Goal: Information Seeking & Learning: Learn about a topic

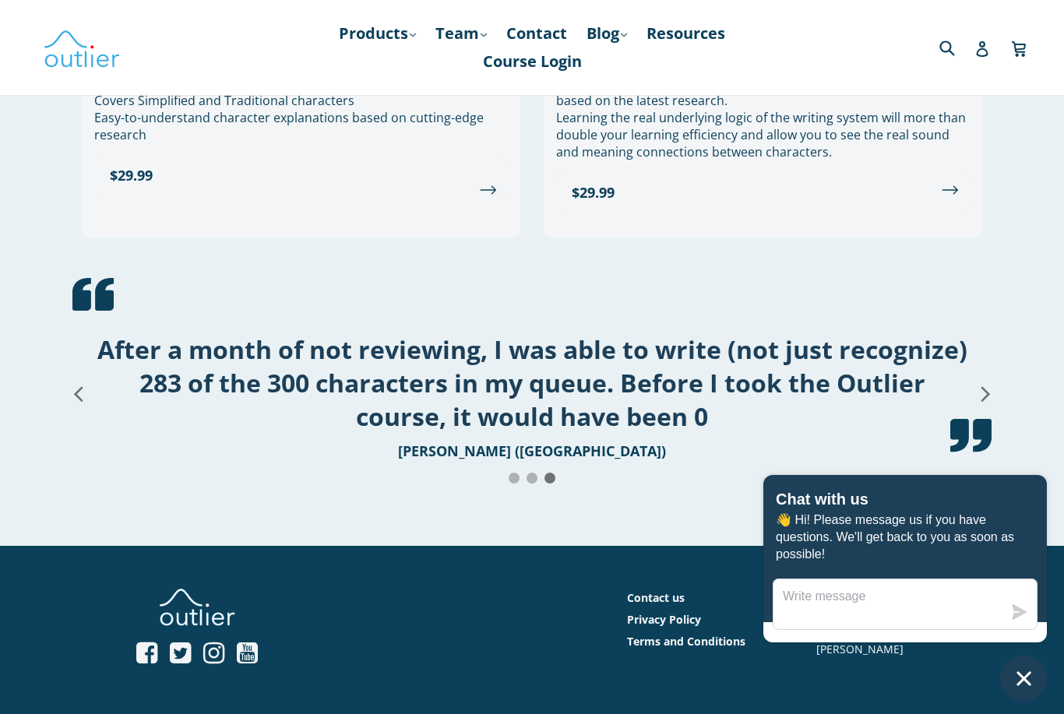
scroll to position [1956, 0]
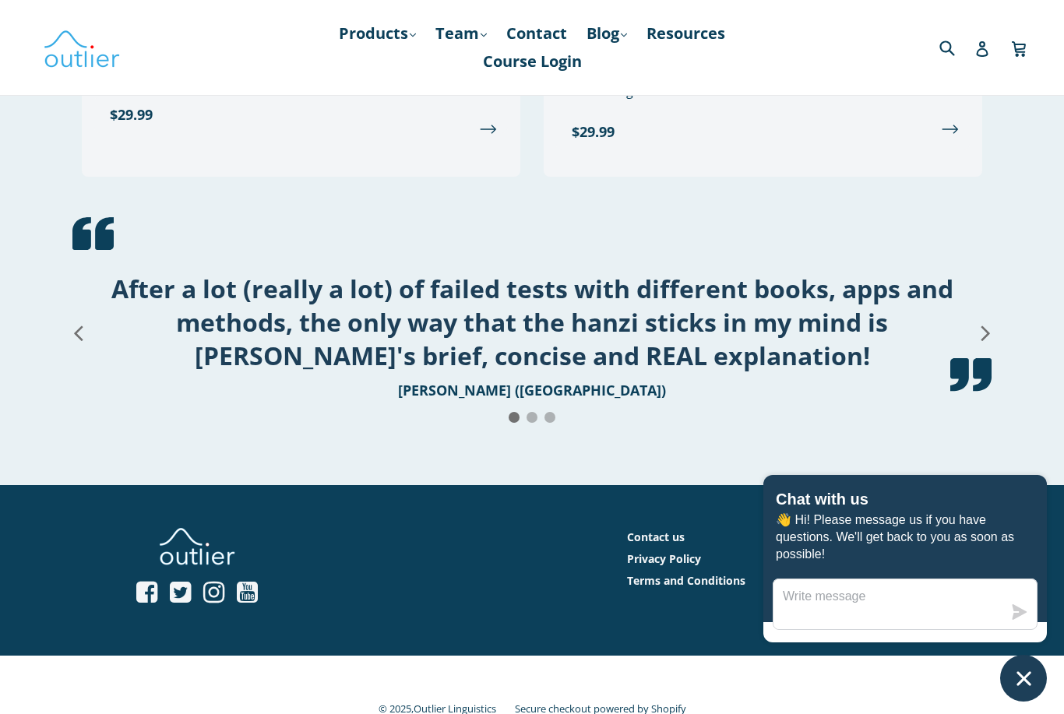
click at [383, 31] on link "Products .cls-1{fill:#231f20} expand" at bounding box center [377, 33] width 93 height 28
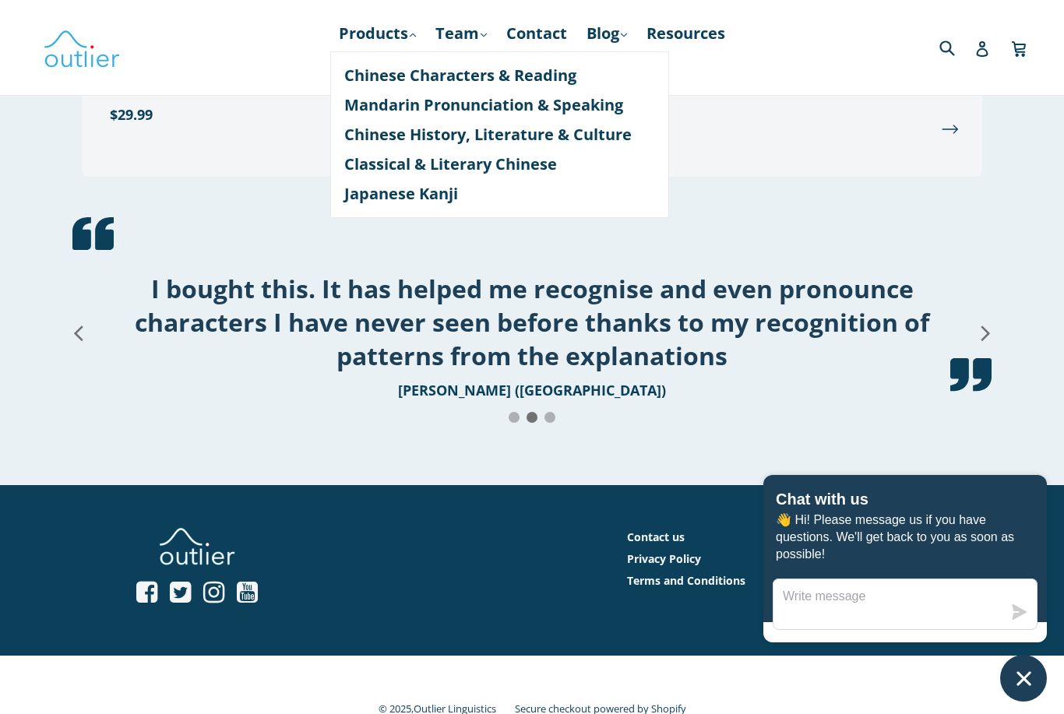
click at [377, 106] on link "Mandarin Pronunciation & Speaking" at bounding box center [499, 105] width 311 height 30
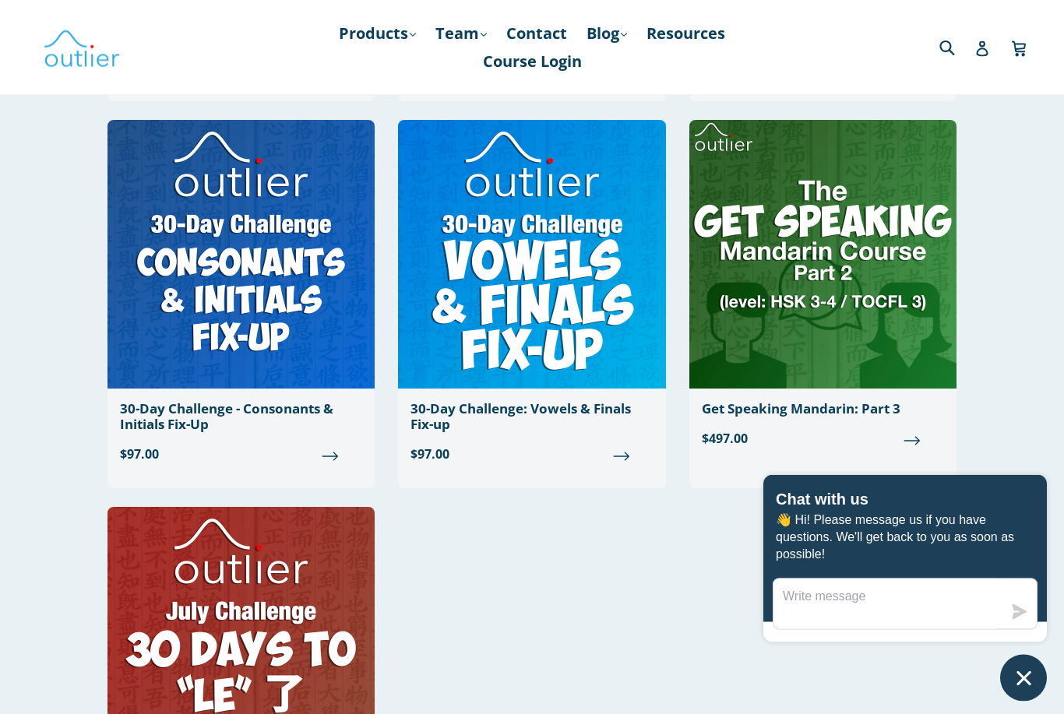
scroll to position [1663, 0]
click at [1030, 691] on icon "Chat window" at bounding box center [1024, 679] width 24 height 24
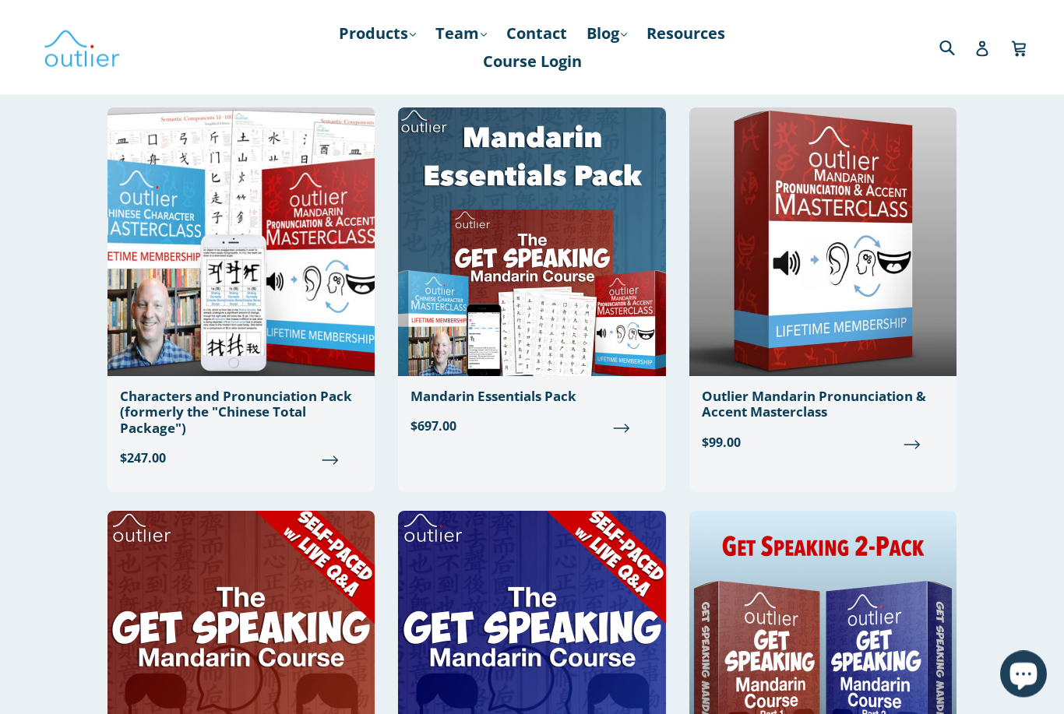
scroll to position [108, 0]
click at [388, 32] on link "Products .cls-1{fill:#231f20} expand" at bounding box center [377, 33] width 93 height 28
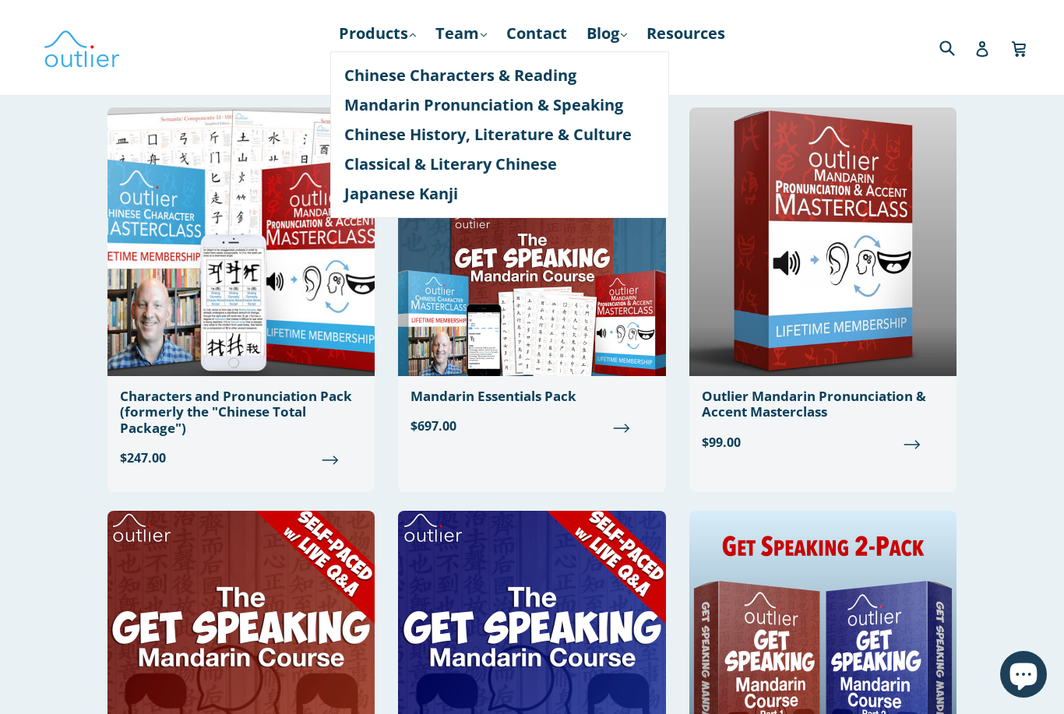
click at [390, 170] on link "Classical & Literary Chinese" at bounding box center [499, 165] width 311 height 30
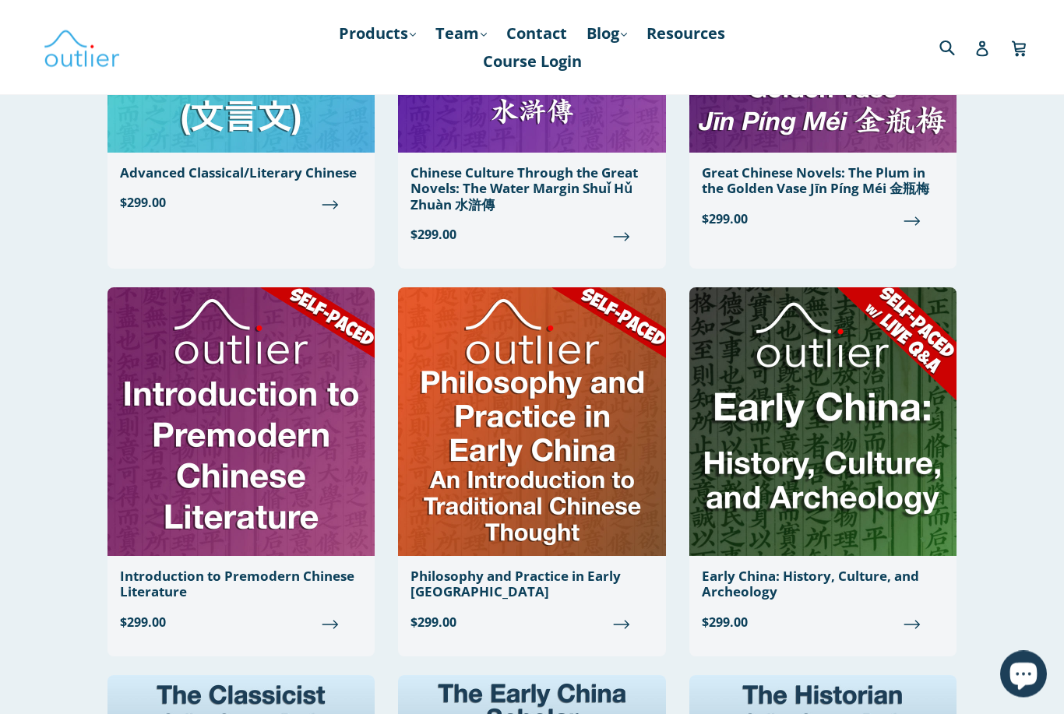
scroll to position [720, 0]
click at [513, 414] on img at bounding box center [531, 421] width 267 height 269
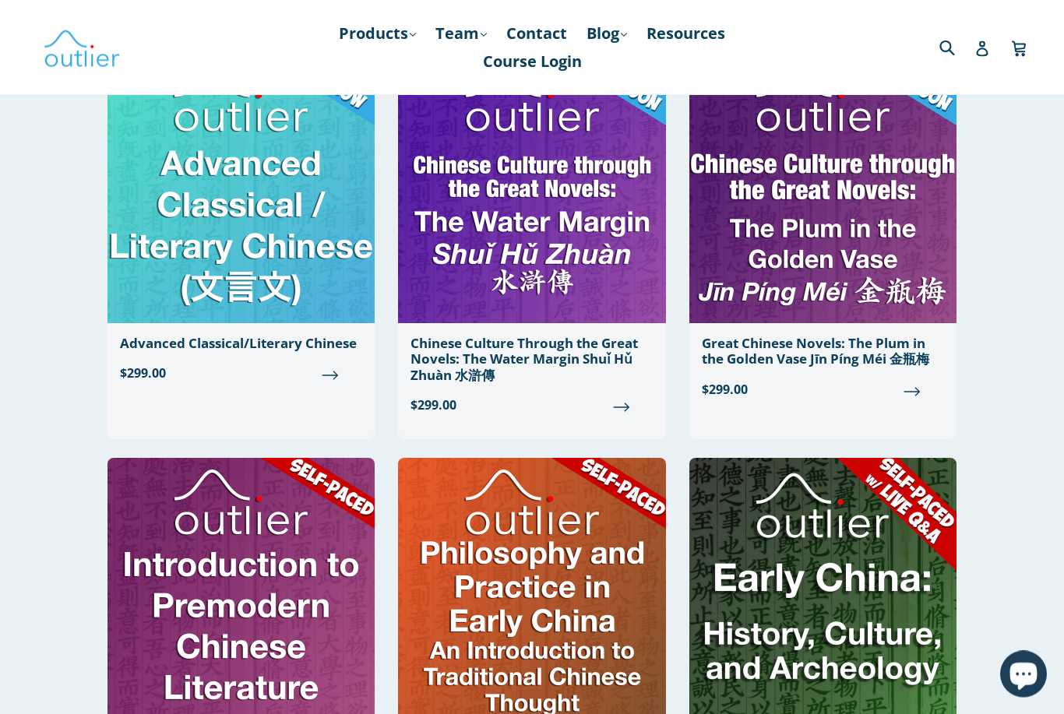
scroll to position [548, 0]
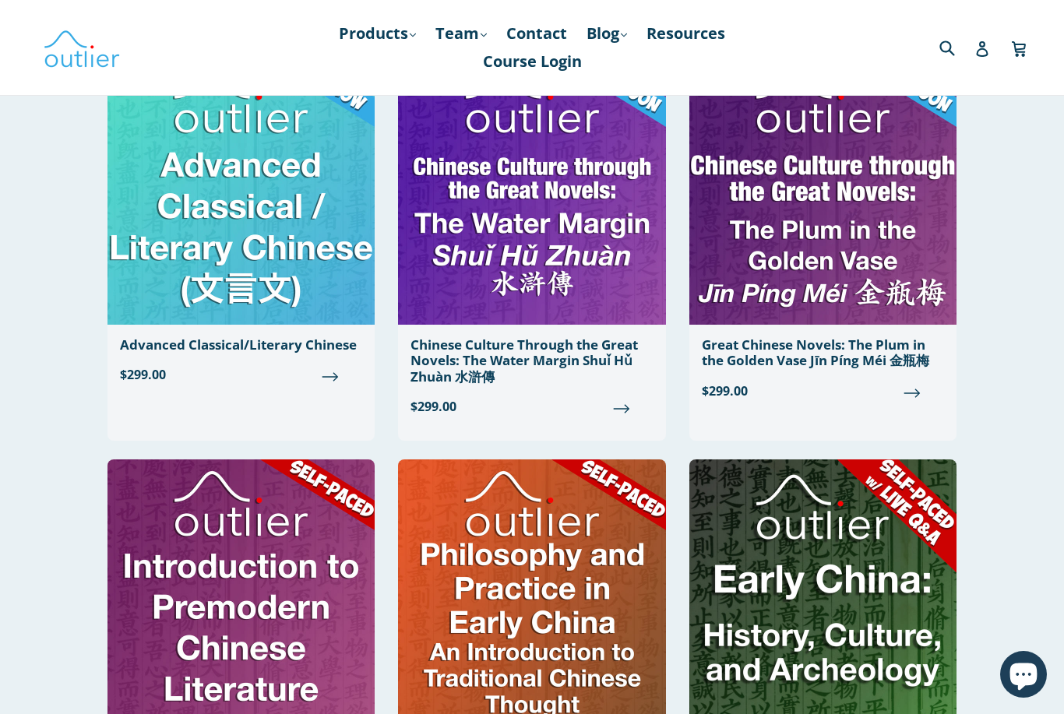
click at [515, 231] on img at bounding box center [531, 190] width 267 height 269
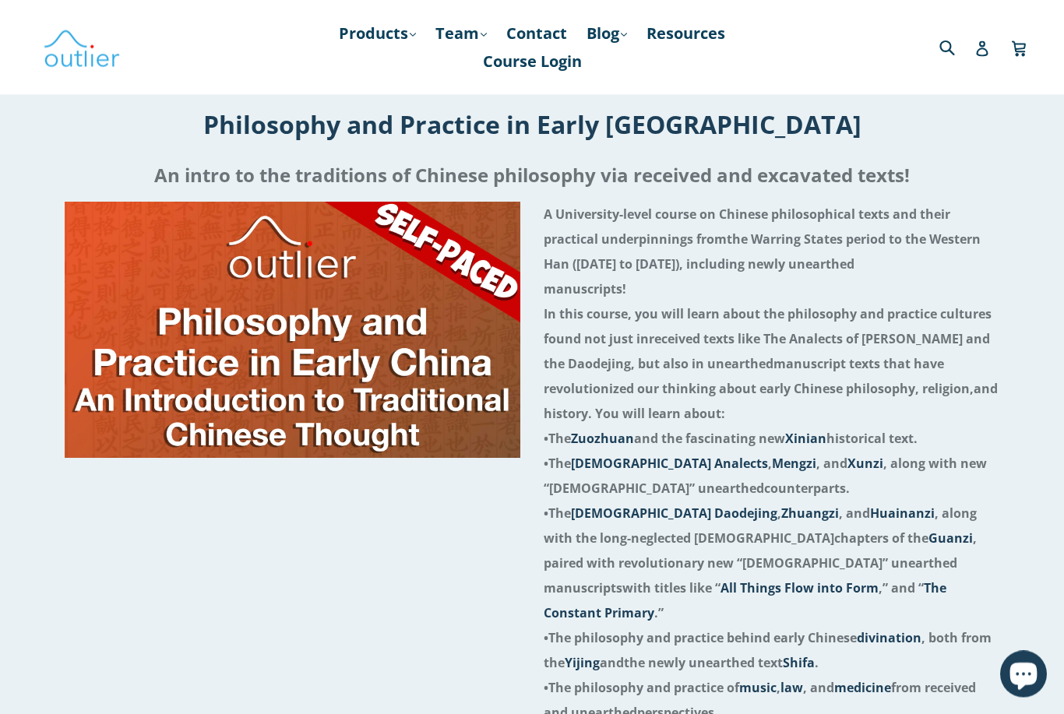
scroll to position [33, 0]
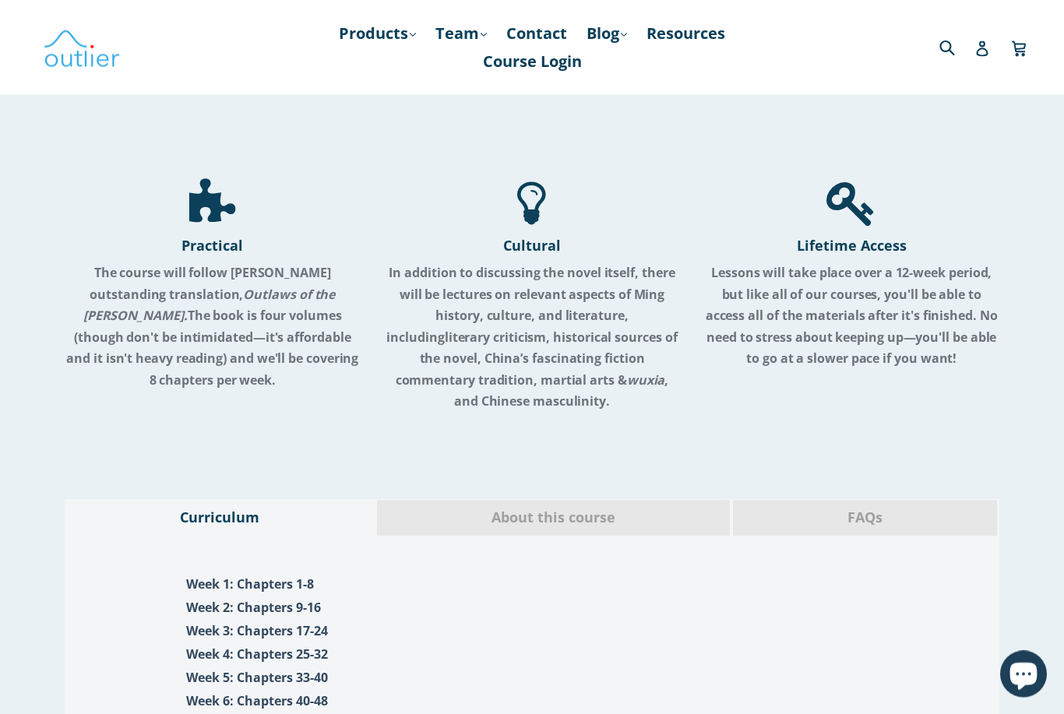
scroll to position [1242, 0]
